Goal: Find specific page/section: Find specific page/section

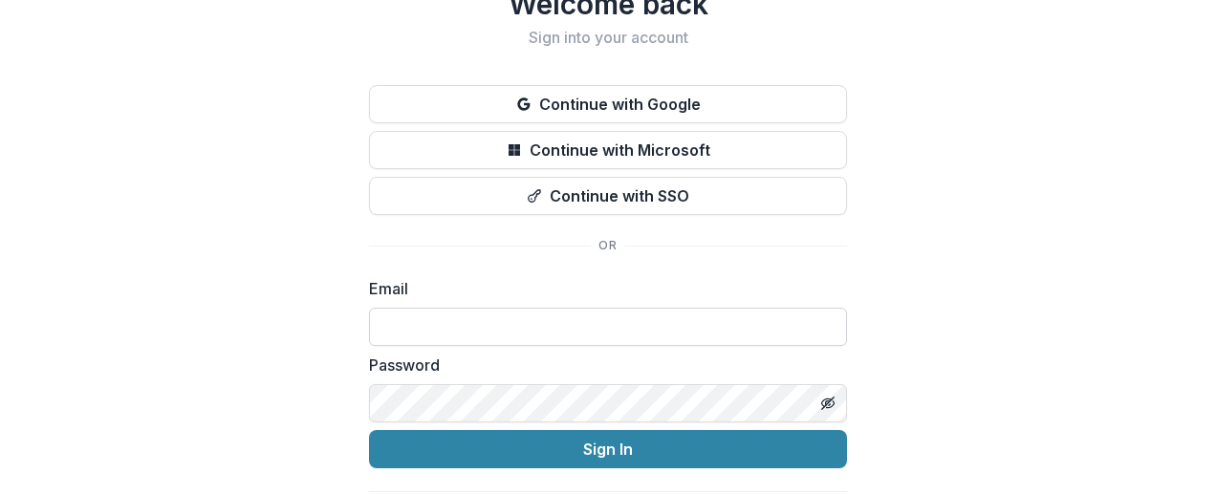
scroll to position [130, 0]
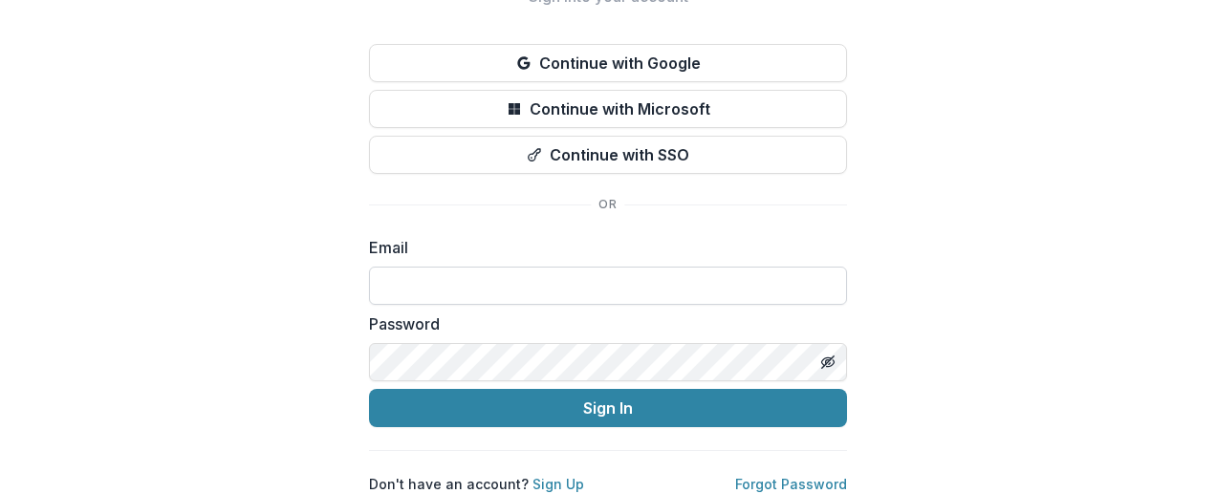
click at [506, 267] on input at bounding box center [608, 286] width 478 height 38
paste input "**********"
type input "**********"
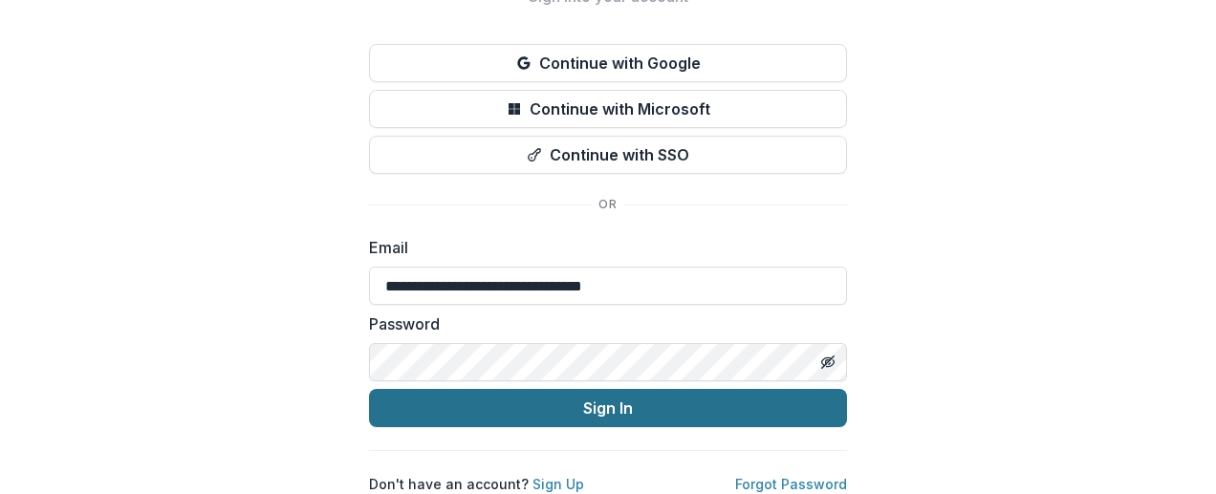
click at [572, 393] on button "Sign In" at bounding box center [608, 408] width 478 height 38
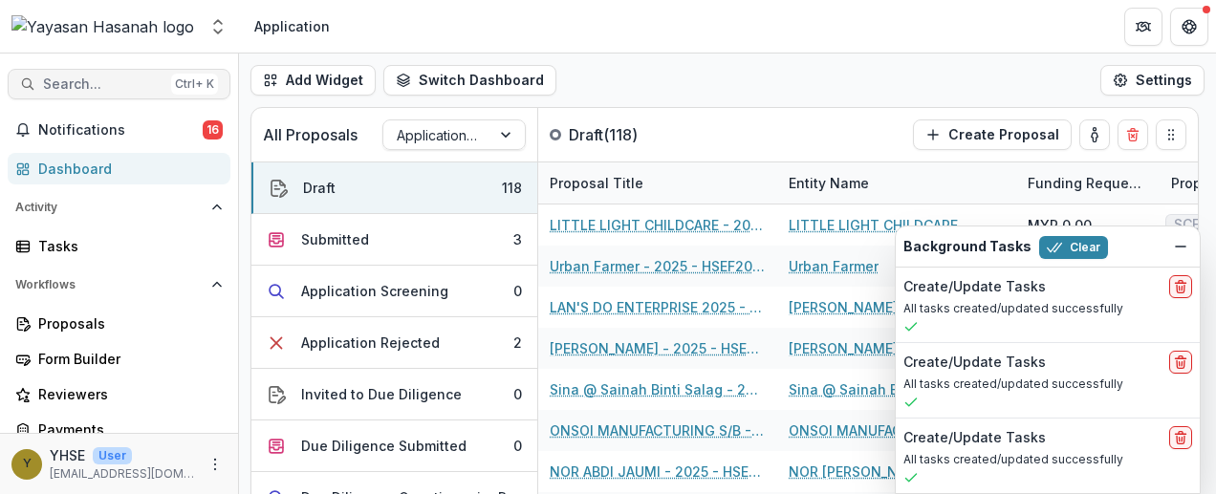
click at [94, 82] on span "Search..." at bounding box center [103, 84] width 120 height 16
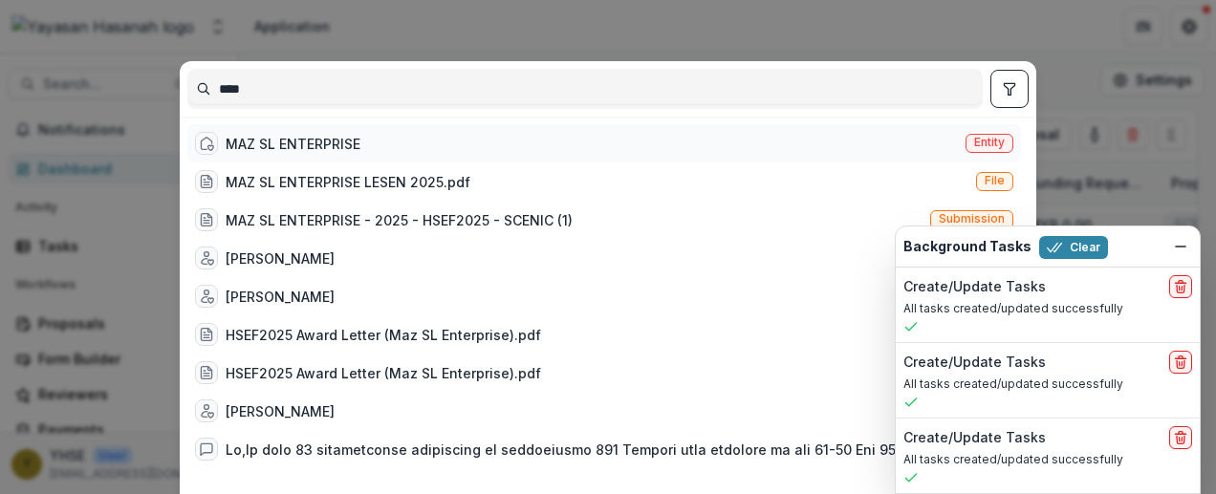
type input "***"
click at [979, 146] on span "Entity" at bounding box center [989, 142] width 31 height 13
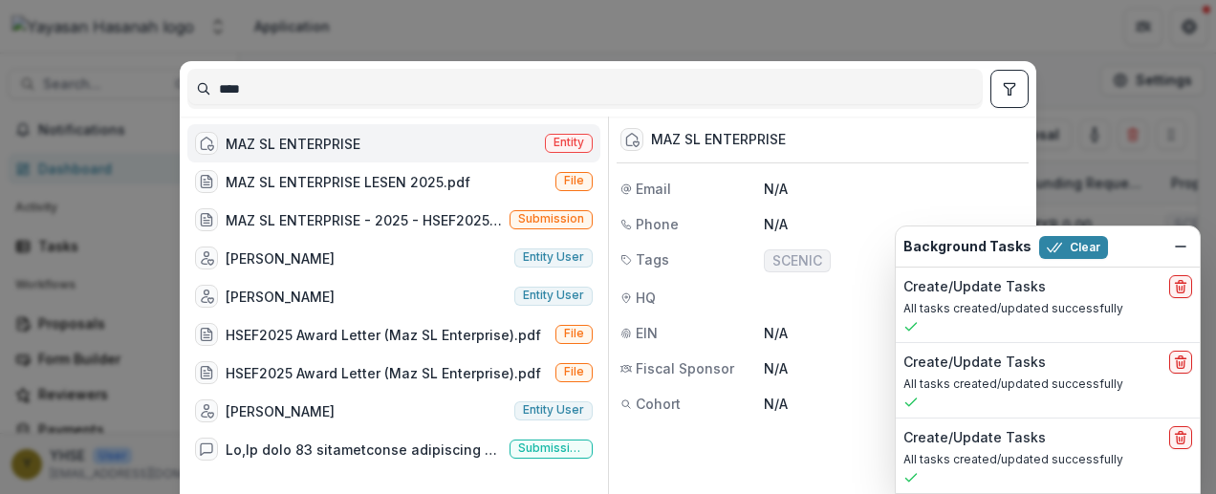
click at [940, 192] on p "N/A" at bounding box center [894, 189] width 261 height 20
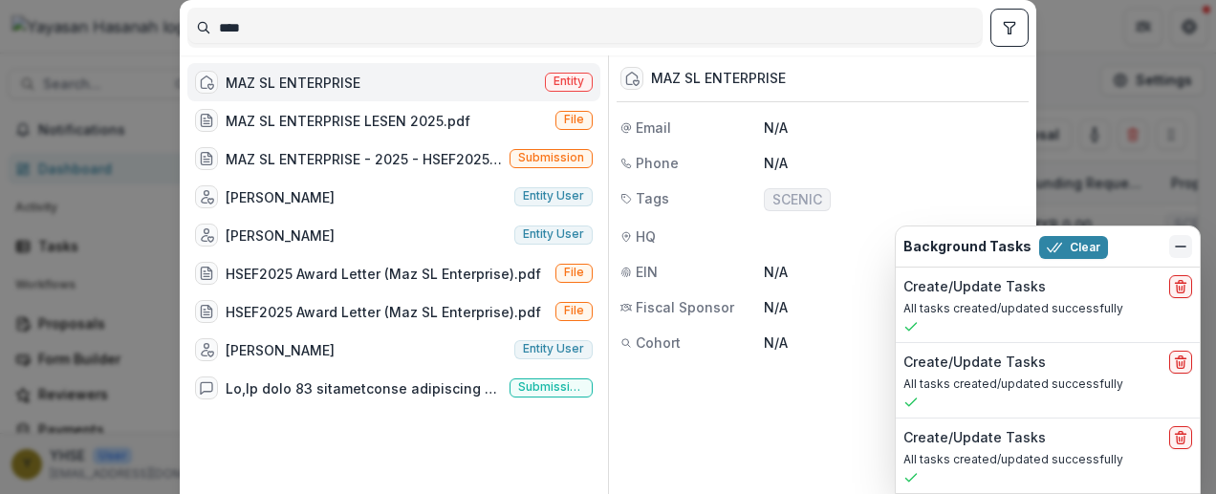
click at [1176, 253] on icon "Dismiss" at bounding box center [1180, 246] width 15 height 15
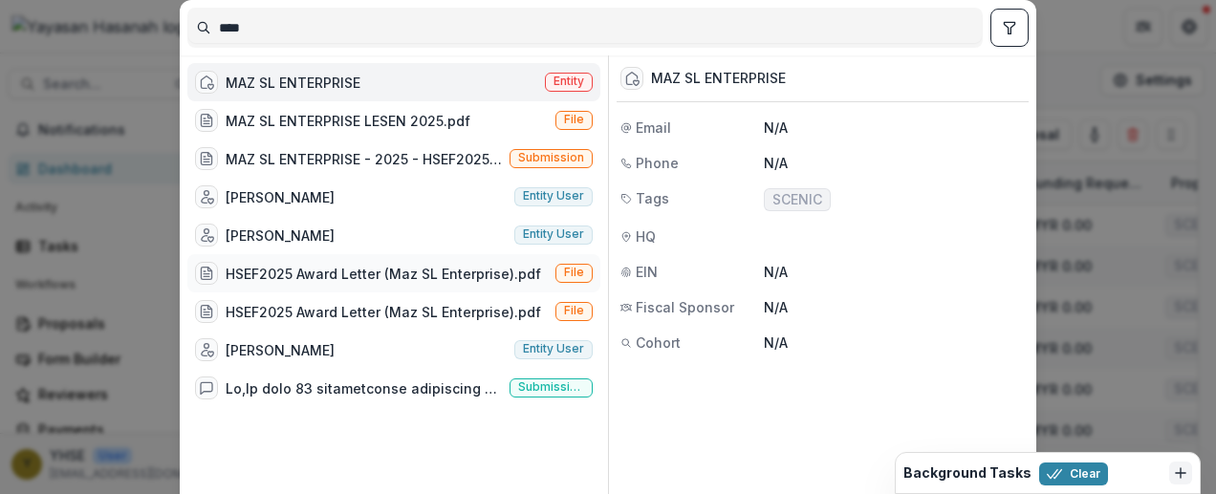
scroll to position [201, 0]
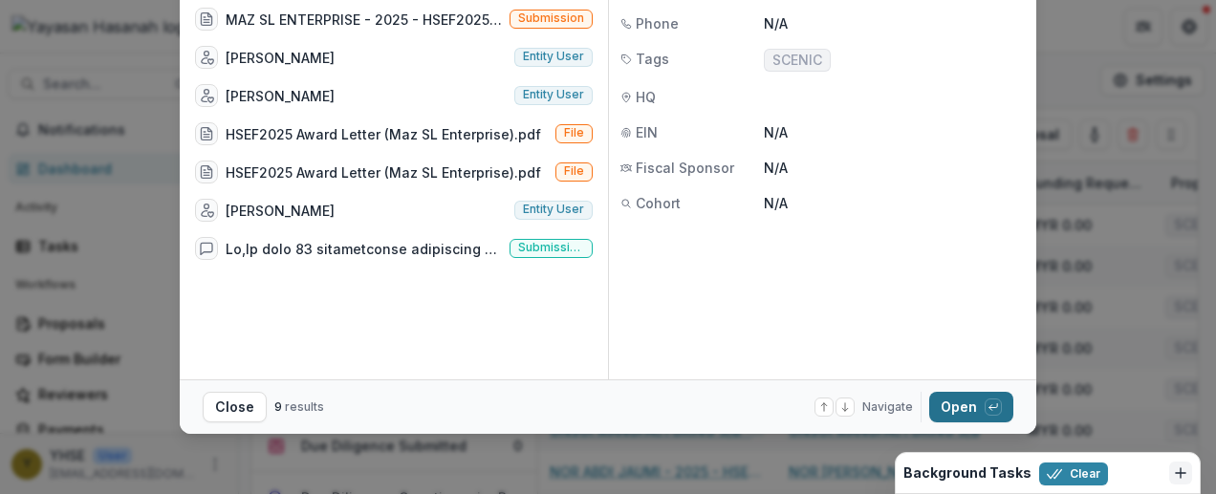
click at [949, 402] on button "Open with enter key" at bounding box center [971, 407] width 84 height 31
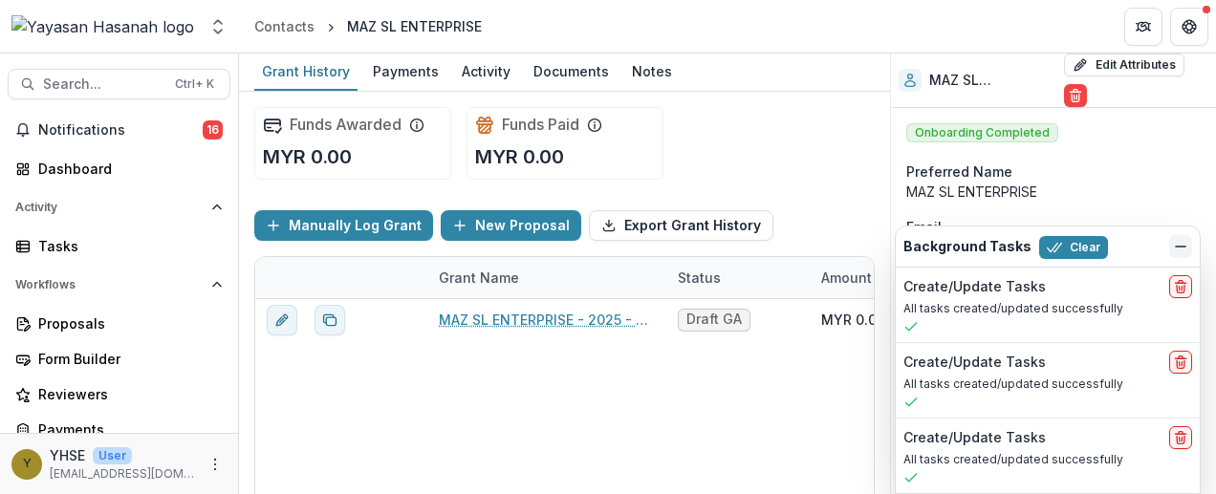
click at [1176, 241] on icon "Dismiss" at bounding box center [1180, 246] width 15 height 15
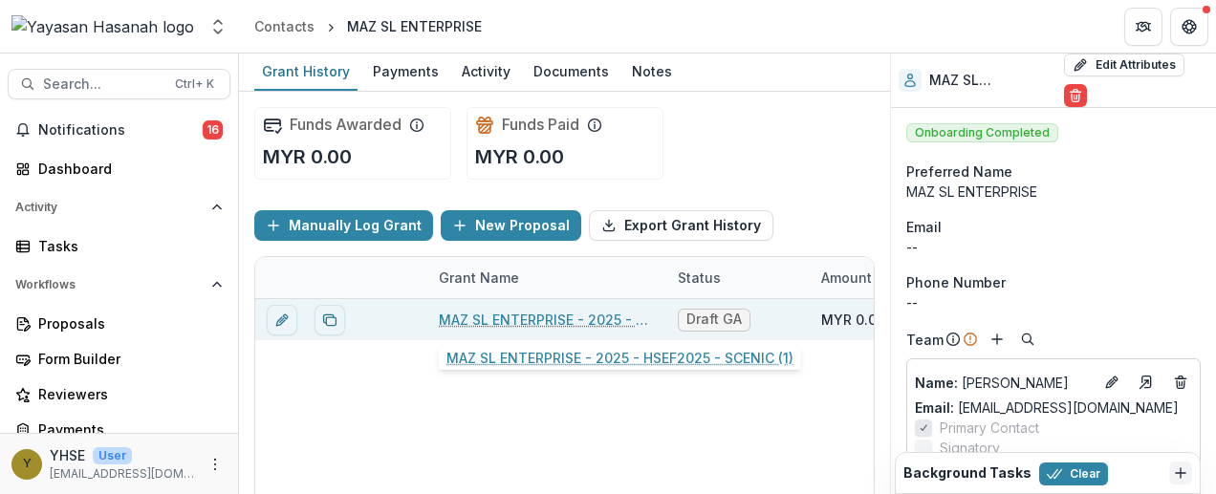
click at [533, 320] on link "MAZ SL ENTERPRISE - 2025 - HSEF2025 - SCENIC (1)" at bounding box center [547, 320] width 216 height 20
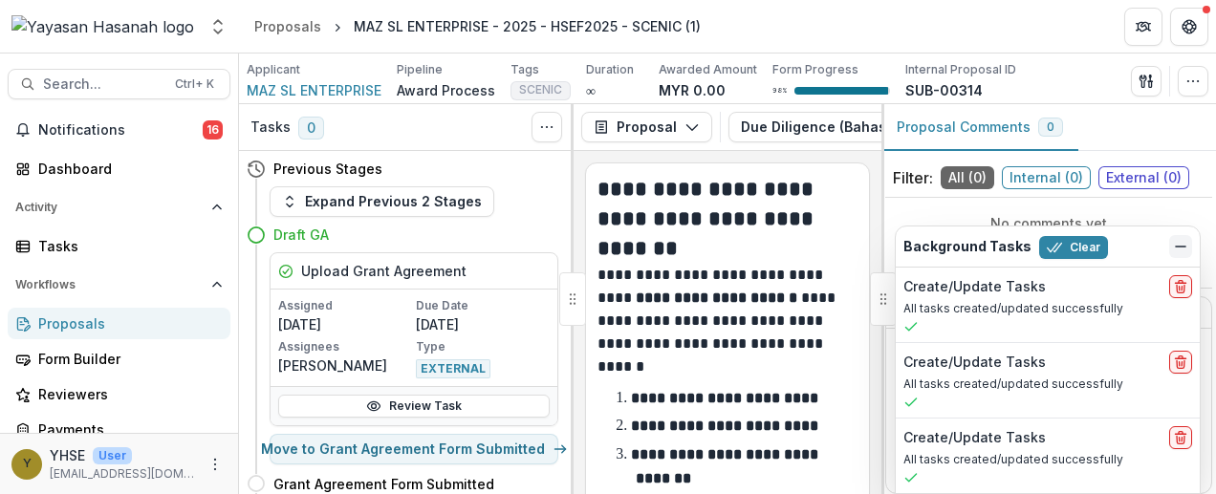
click at [1185, 251] on icon "Dismiss" at bounding box center [1180, 246] width 15 height 15
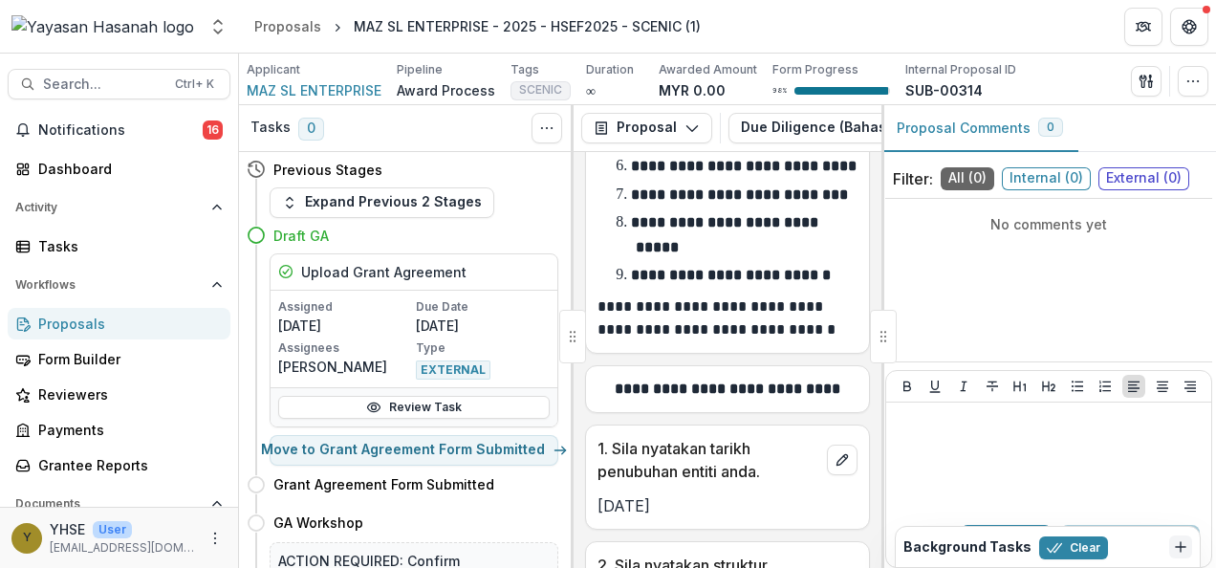
scroll to position [478, 0]
